Goal: Task Accomplishment & Management: Use online tool/utility

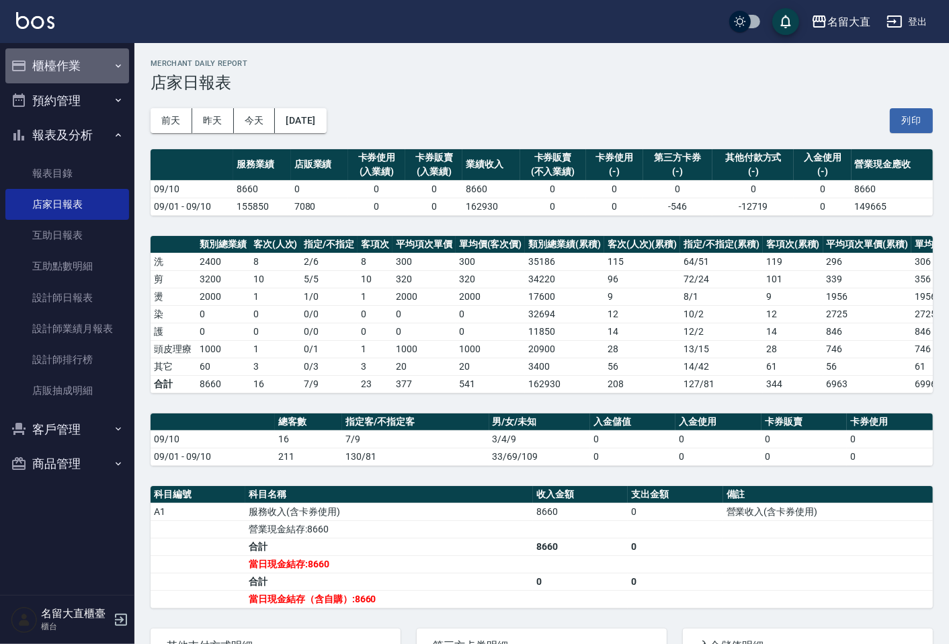
click at [73, 63] on button "櫃檯作業" at bounding box center [67, 65] width 124 height 35
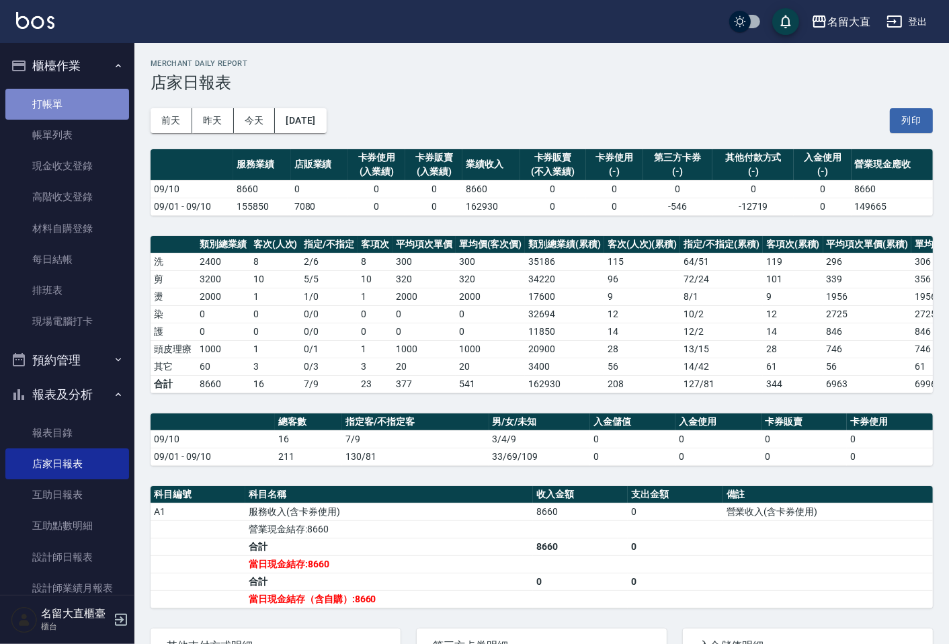
click at [96, 102] on link "打帳單" at bounding box center [67, 104] width 124 height 31
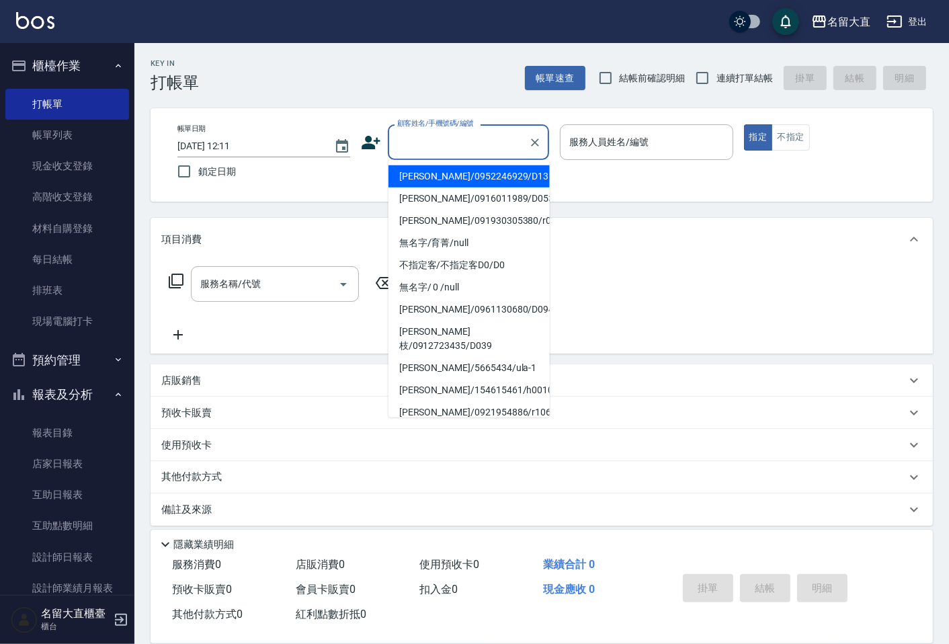
click at [404, 139] on input "顧客姓名/手機號碼/編號" at bounding box center [458, 142] width 129 height 24
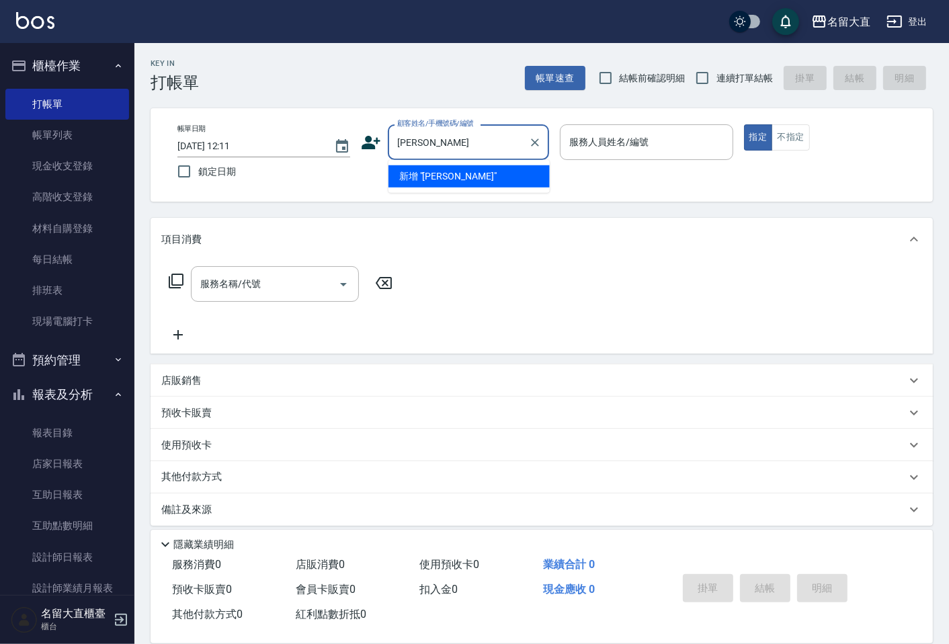
type input "鍾"
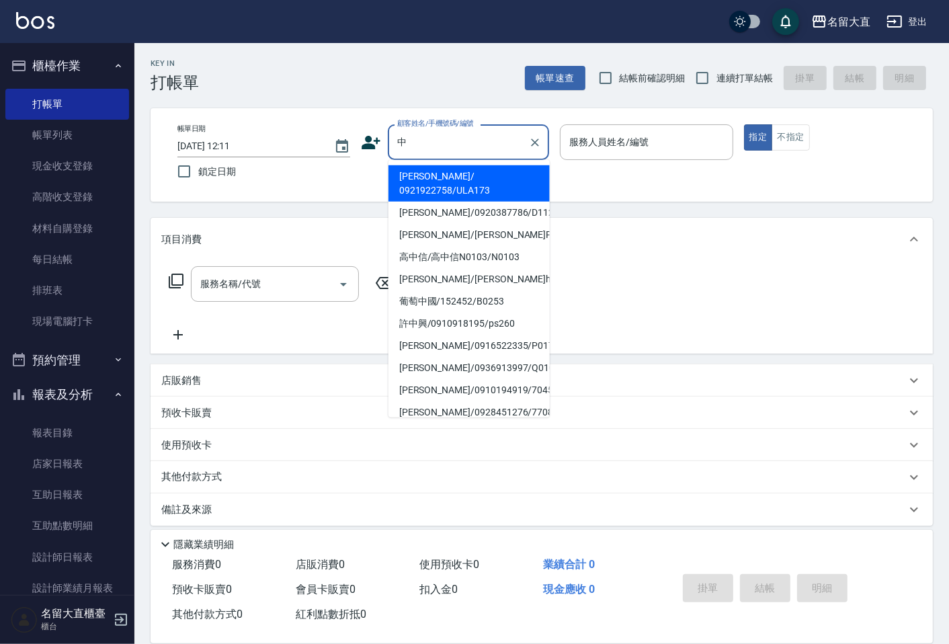
click at [508, 178] on li "[PERSON_NAME]/ 0921922758/ULA173" at bounding box center [469, 183] width 161 height 36
type input "[PERSON_NAME]/ 0921922758/ULA173"
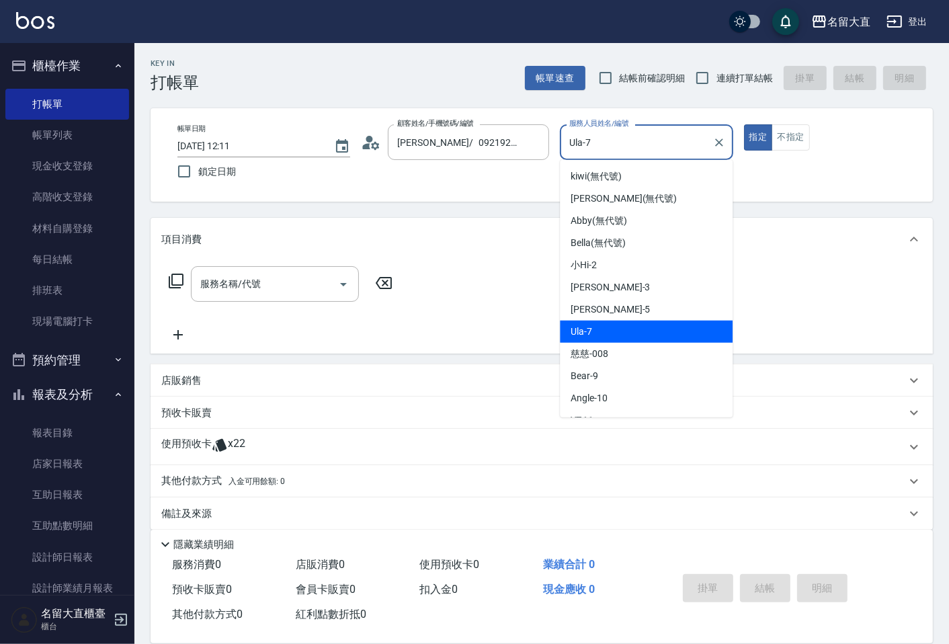
click at [588, 144] on input "Ula-7" at bounding box center [636, 142] width 141 height 24
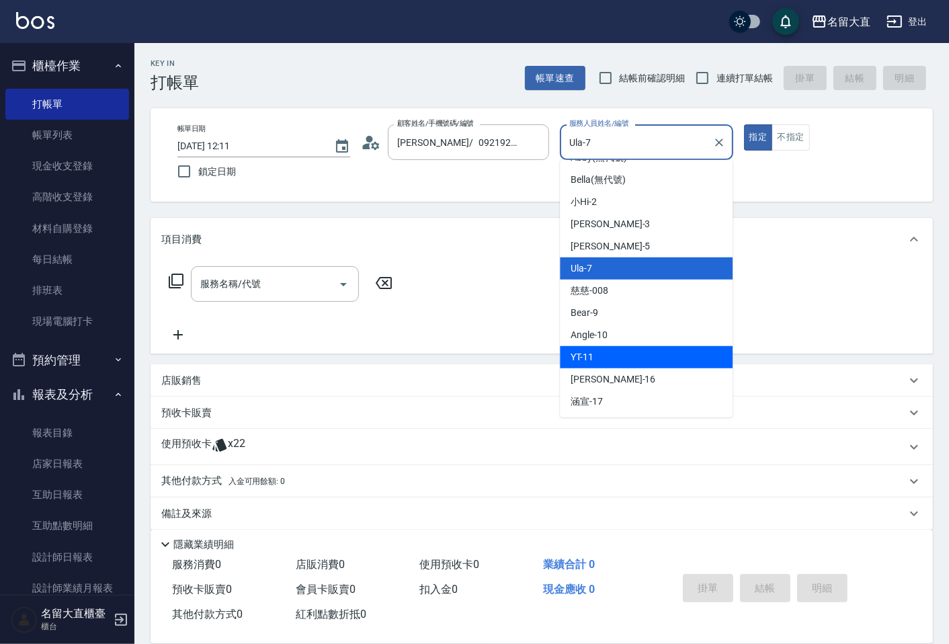
scroll to position [149, 0]
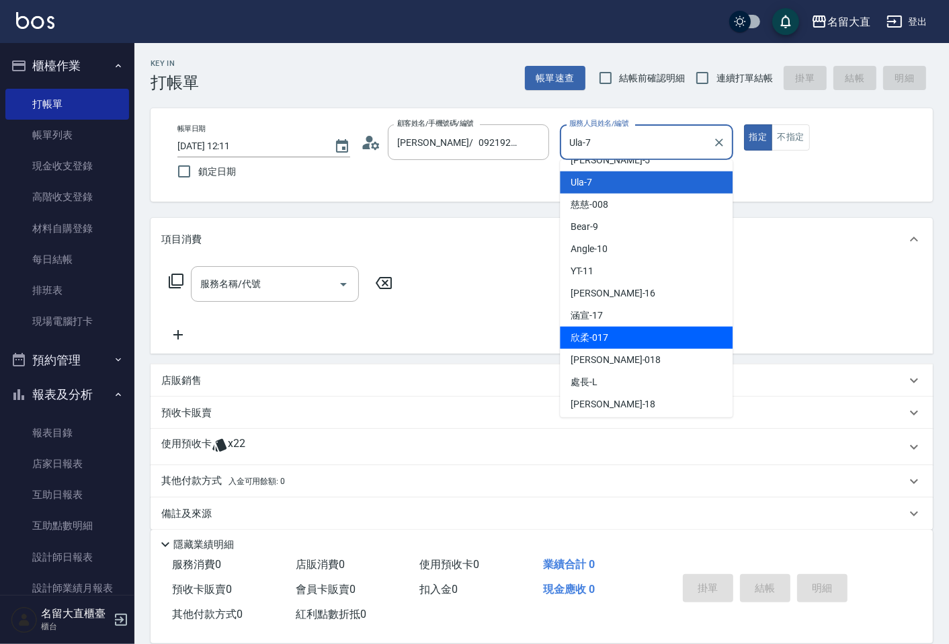
click at [622, 331] on div "欣柔 -017" at bounding box center [646, 338] width 173 height 22
type input "欣柔-017"
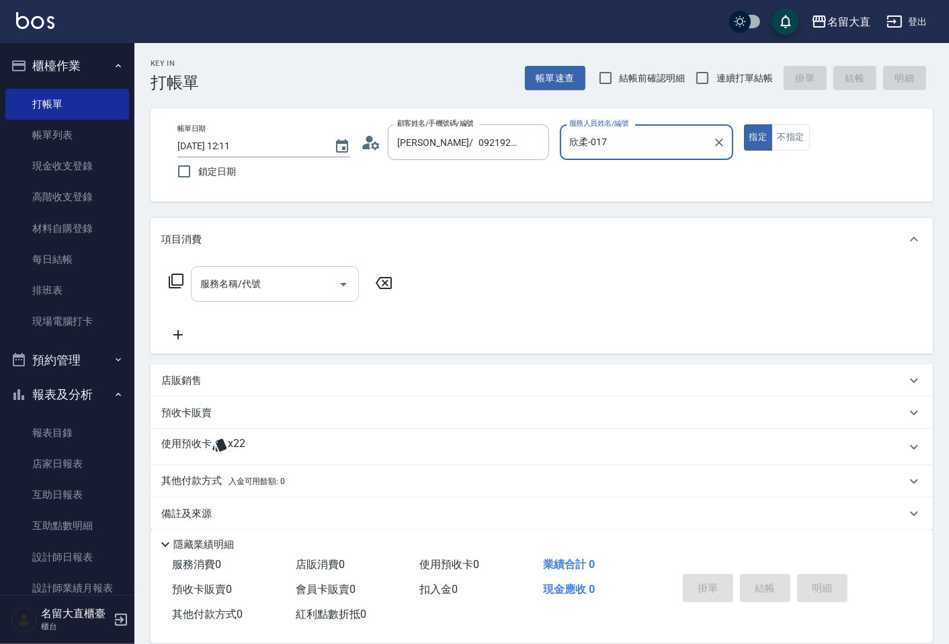
click at [273, 272] on input "服務名稱/代號" at bounding box center [265, 284] width 136 height 24
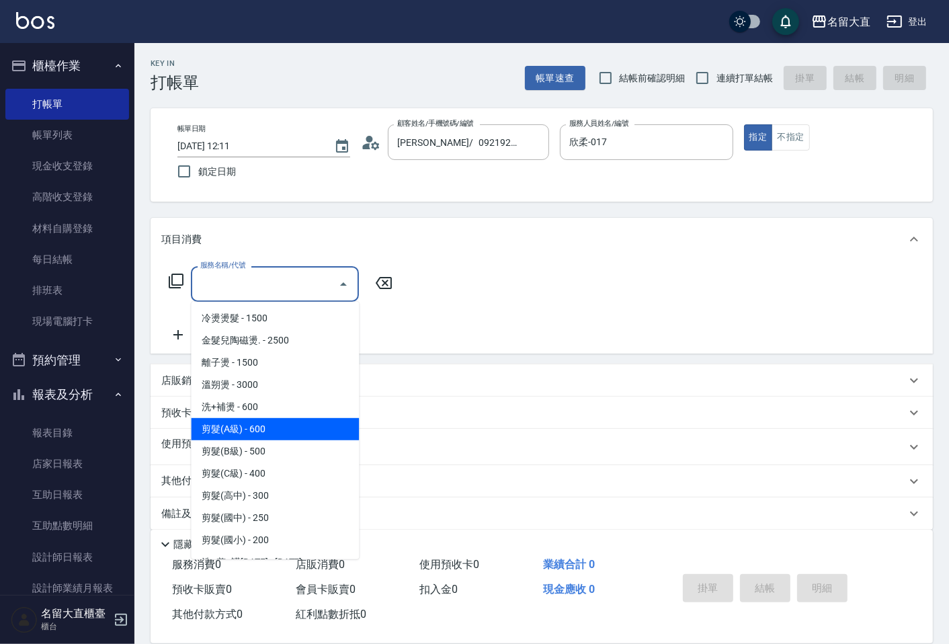
click at [243, 424] on span "剪髮(A級) - 600" at bounding box center [275, 429] width 168 height 22
type input "剪髮(A級)(301)"
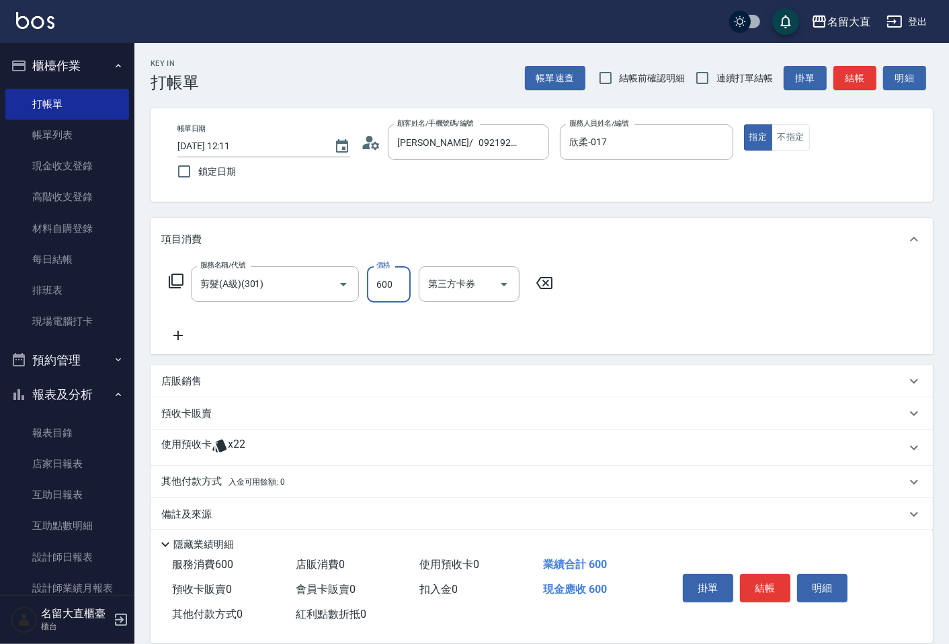
click at [388, 293] on input "600" at bounding box center [389, 284] width 44 height 36
type input "100"
click at [165, 334] on icon at bounding box center [178, 335] width 34 height 16
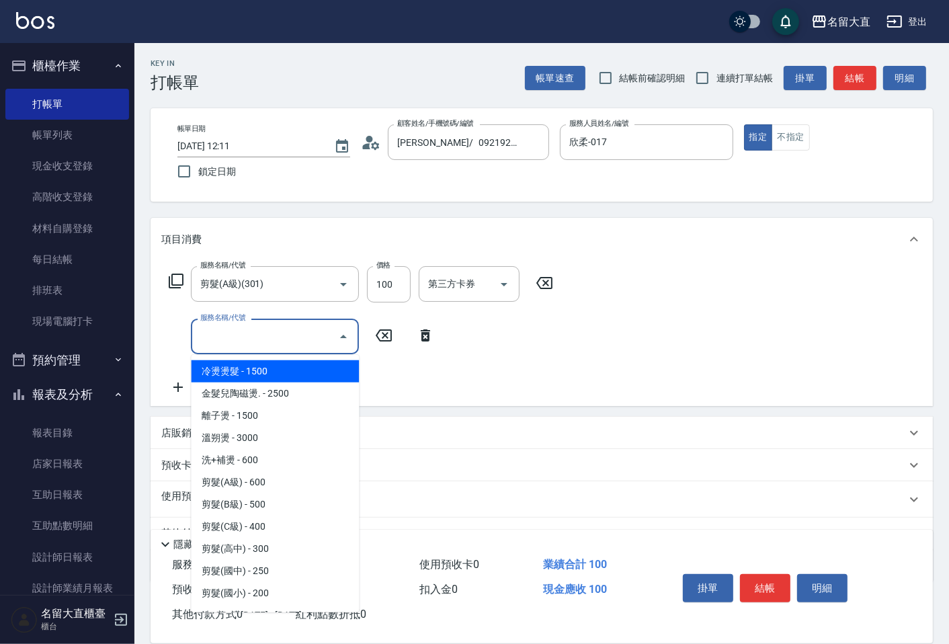
click at [205, 334] on input "服務名稱/代號" at bounding box center [265, 337] width 136 height 24
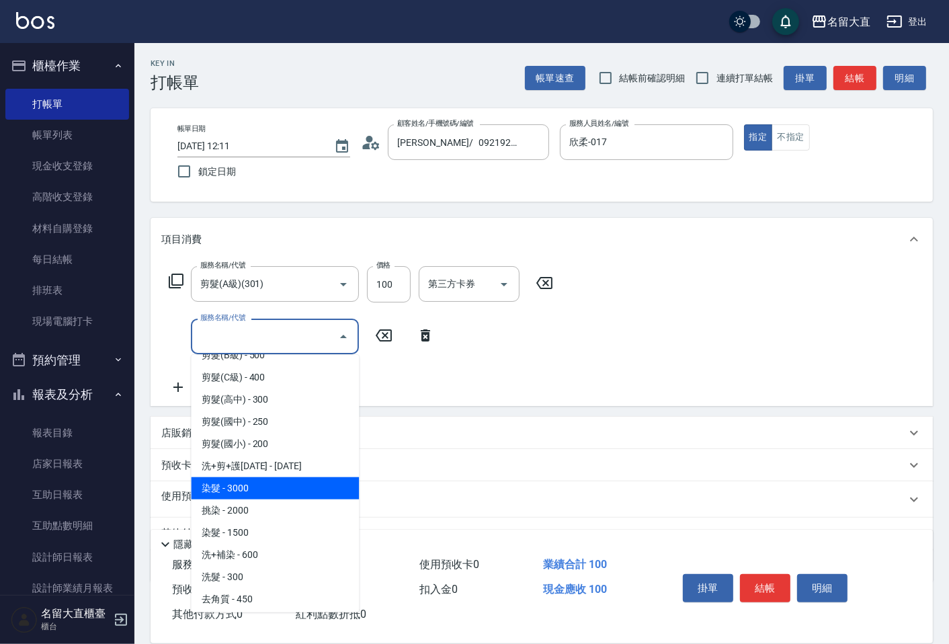
scroll to position [224, 0]
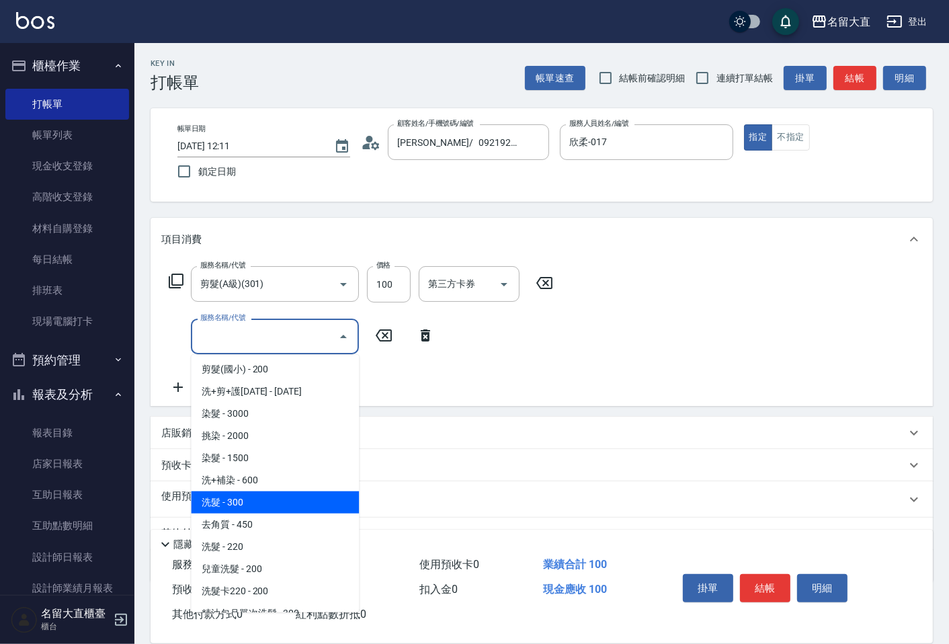
click at [252, 494] on span "洗髮 - 300" at bounding box center [275, 503] width 168 height 22
type input "洗髮(500)"
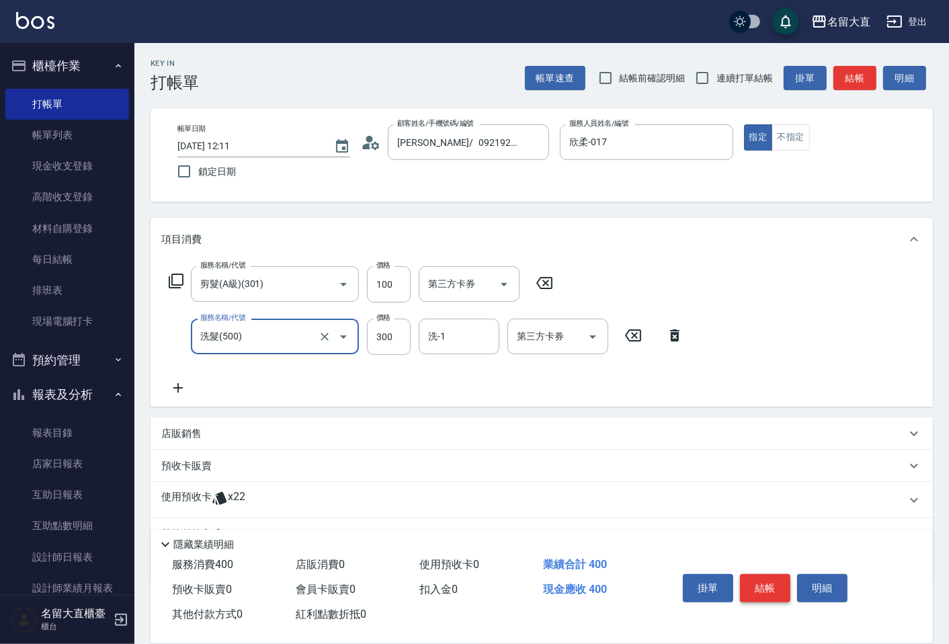
click at [754, 574] on button "結帳" at bounding box center [765, 588] width 50 height 28
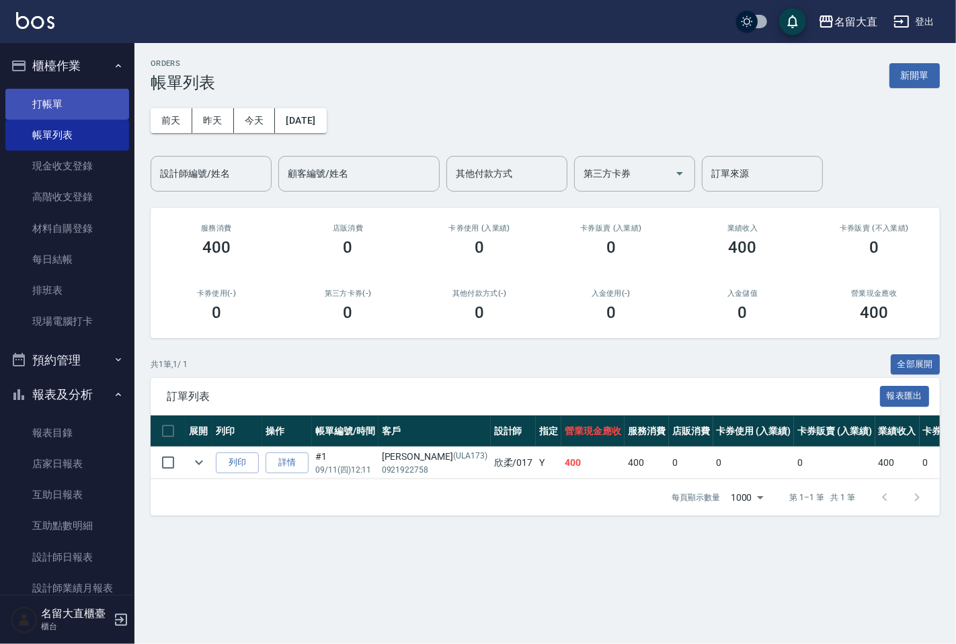
click at [68, 106] on link "打帳單" at bounding box center [67, 104] width 124 height 31
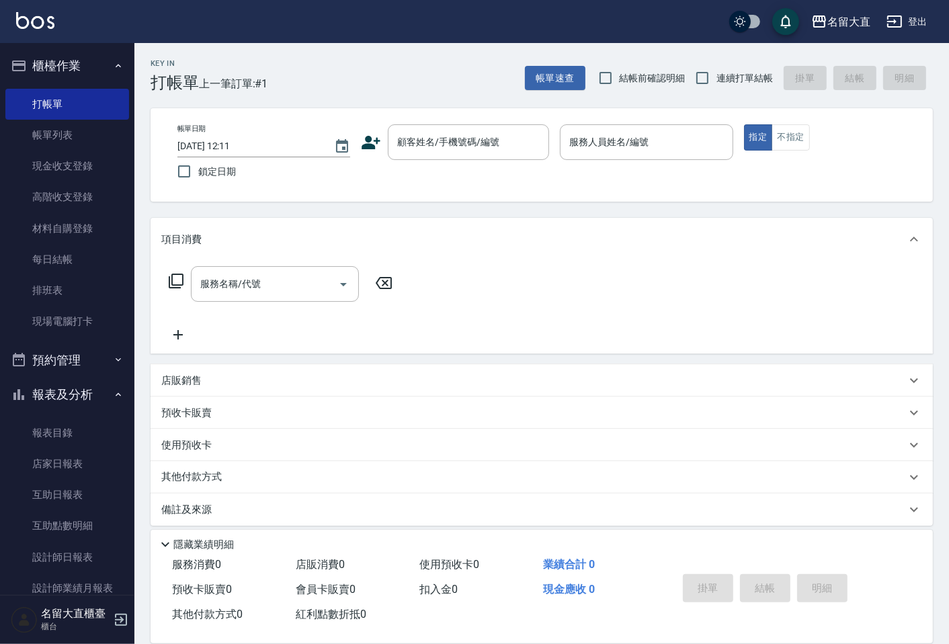
click at [434, 161] on div "帳單日期 [DATE] 12:11 鎖定日期 顧客姓名/手機號碼/編號 顧客姓名/手機號碼/編號 服務人員姓名/編號 服務人員姓名/編號 指定 不指定" at bounding box center [542, 154] width 750 height 61
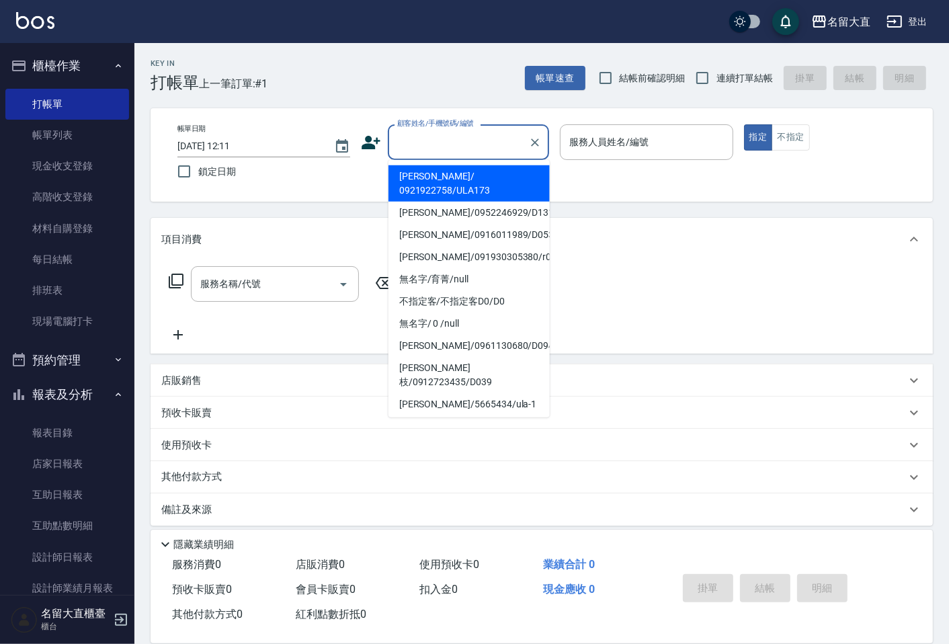
click at [430, 153] on input "顧客姓名/手機號碼/編號" at bounding box center [458, 142] width 129 height 24
click at [432, 173] on li "[PERSON_NAME]/ 0921922758/ULA173" at bounding box center [469, 183] width 161 height 36
type input "[PERSON_NAME]/ 0921922758/ULA173"
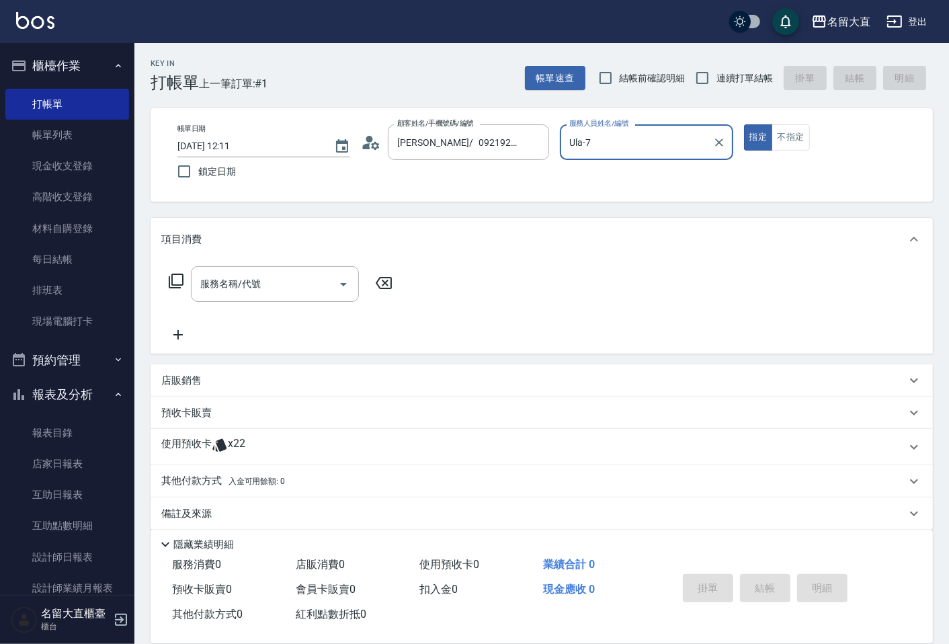
drag, startPoint x: 577, startPoint y: 142, endPoint x: 577, endPoint y: 153, distance: 11.4
click at [577, 143] on input "Ula-7" at bounding box center [636, 142] width 141 height 24
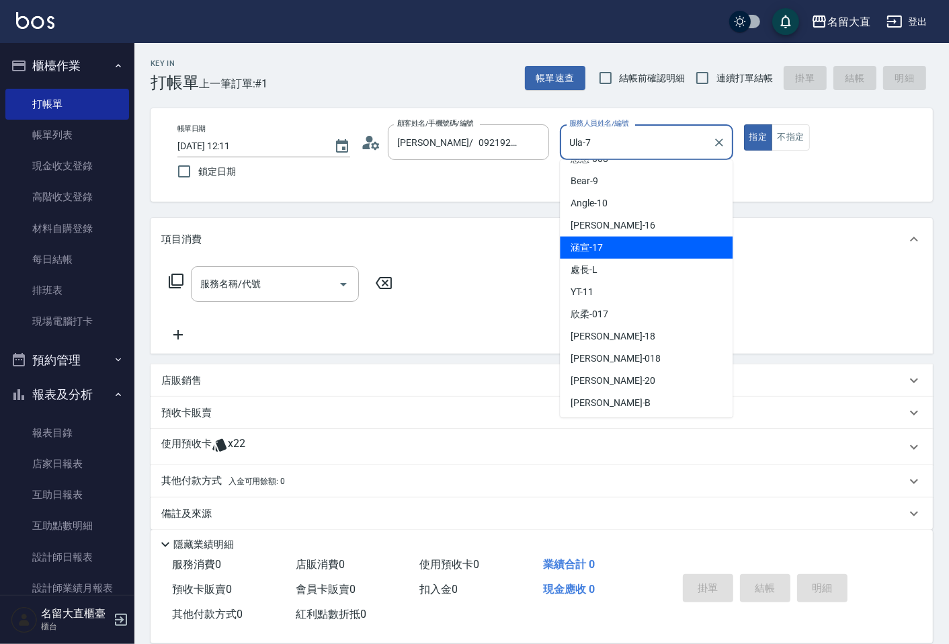
scroll to position [196, 0]
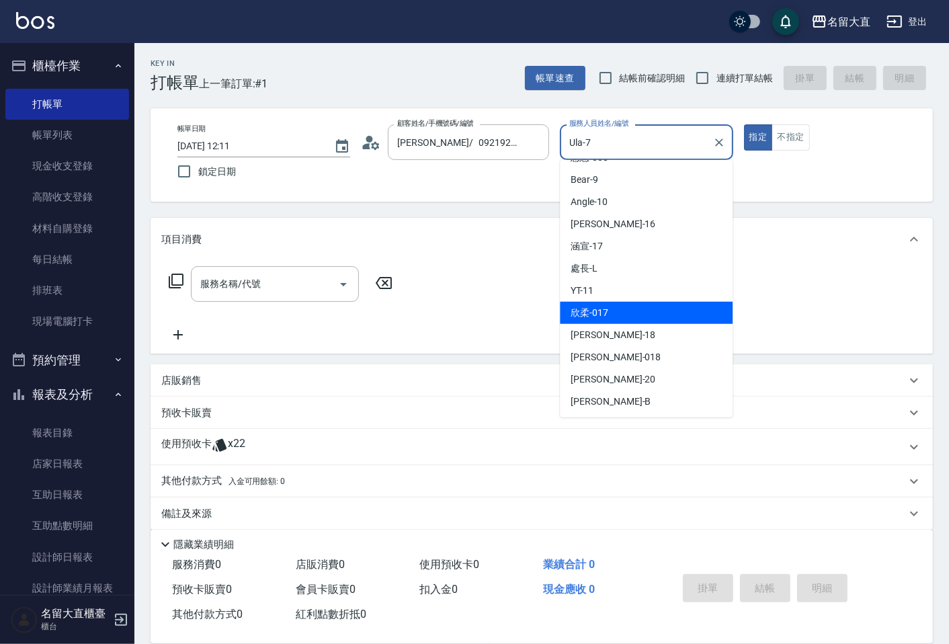
click at [611, 317] on div "欣柔 -017" at bounding box center [646, 313] width 173 height 22
type input "欣柔-017"
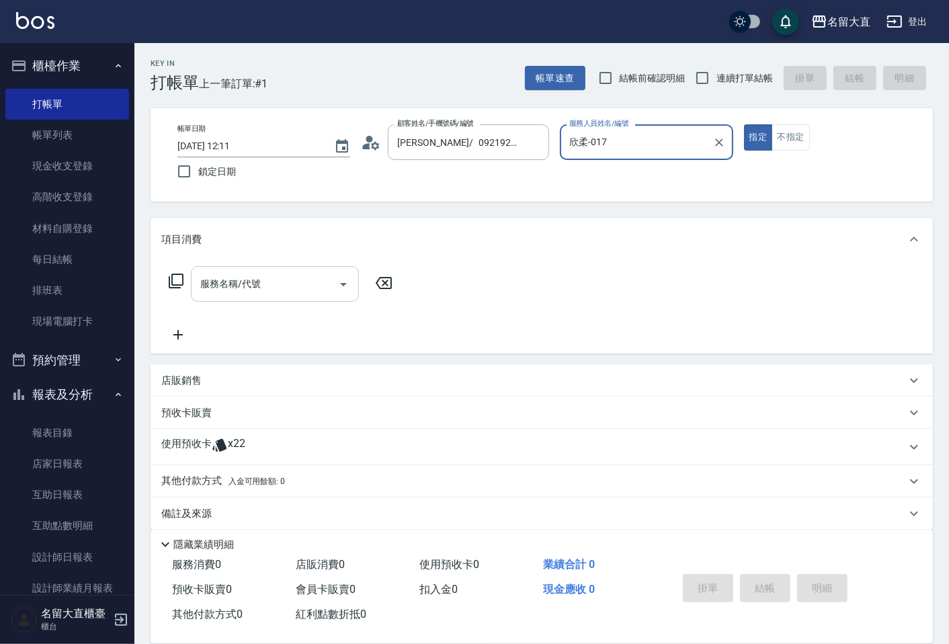
click at [200, 278] on input "服務名稱/代號" at bounding box center [265, 284] width 136 height 24
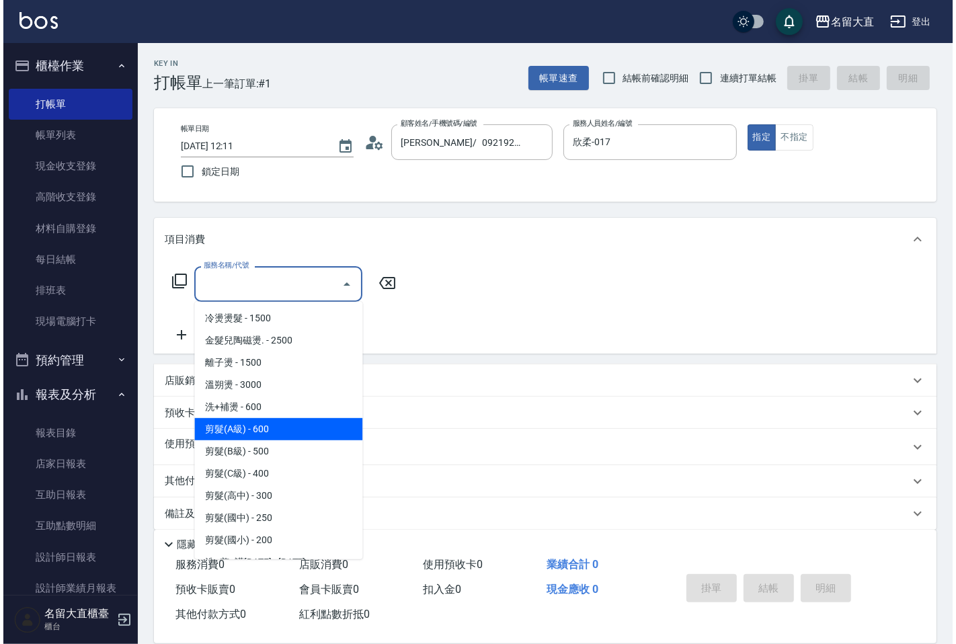
scroll to position [224, 0]
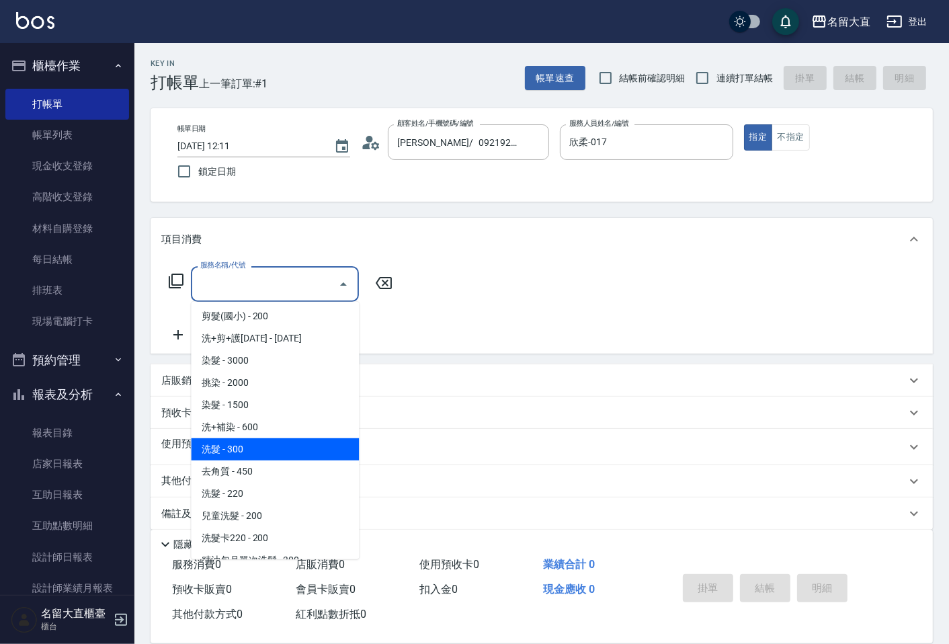
click at [260, 448] on span "洗髮 - 300" at bounding box center [275, 449] width 168 height 22
type input "洗髮(500)"
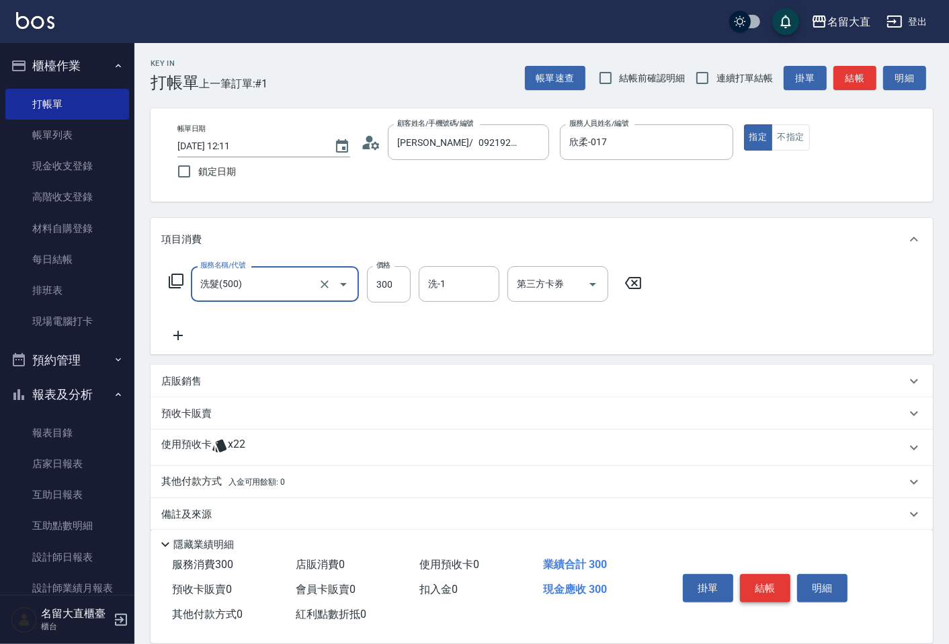
click at [751, 582] on button "結帳" at bounding box center [765, 588] width 50 height 28
